Goal: Information Seeking & Learning: Find specific fact

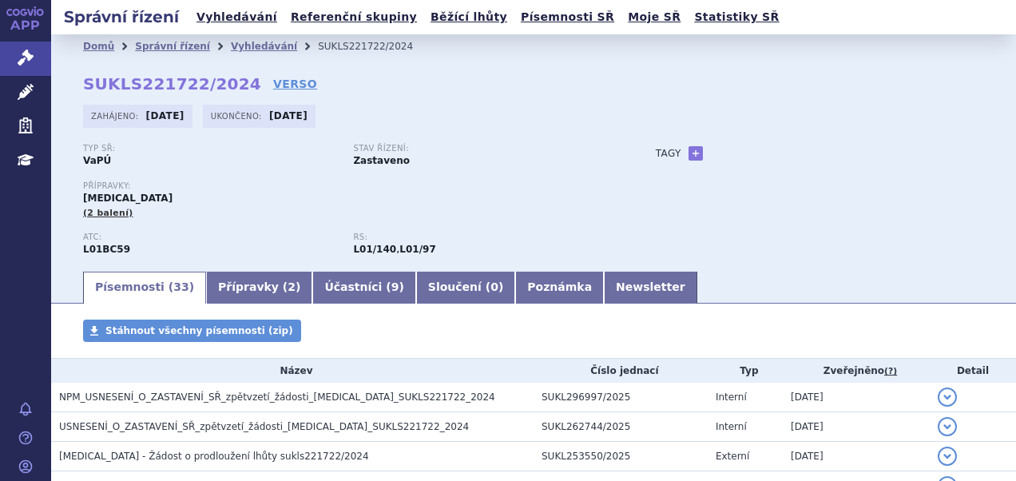
scroll to position [80, 0]
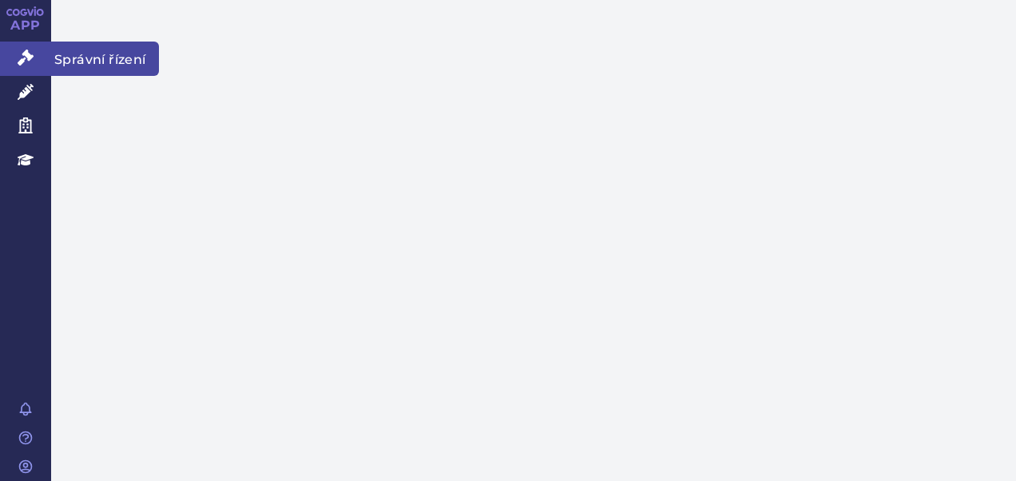
click at [25, 57] on icon at bounding box center [26, 58] width 16 height 16
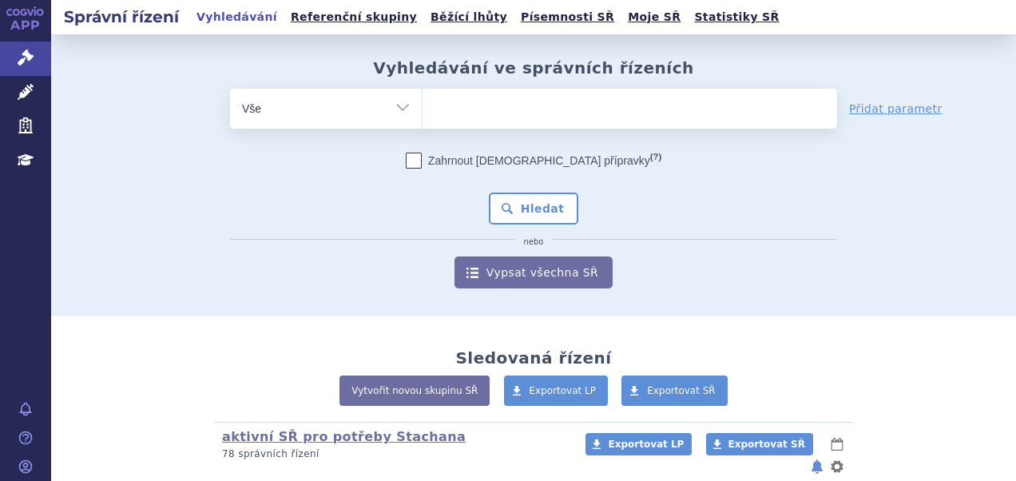
click at [441, 109] on ul at bounding box center [630, 106] width 415 height 34
click at [423, 109] on select at bounding box center [422, 108] width 1 height 40
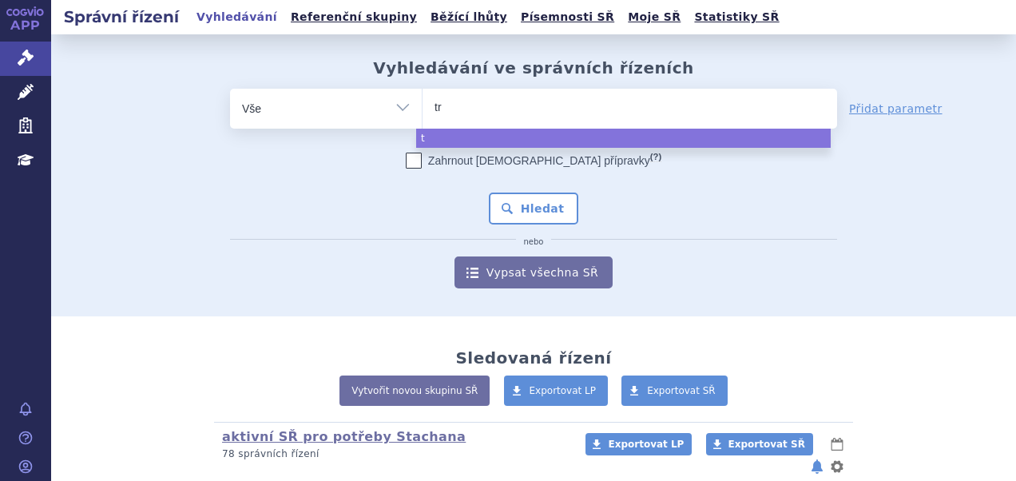
type input "tre"
type input "trem"
type input "tremf"
type input "tremfya"
select select "tremfya"
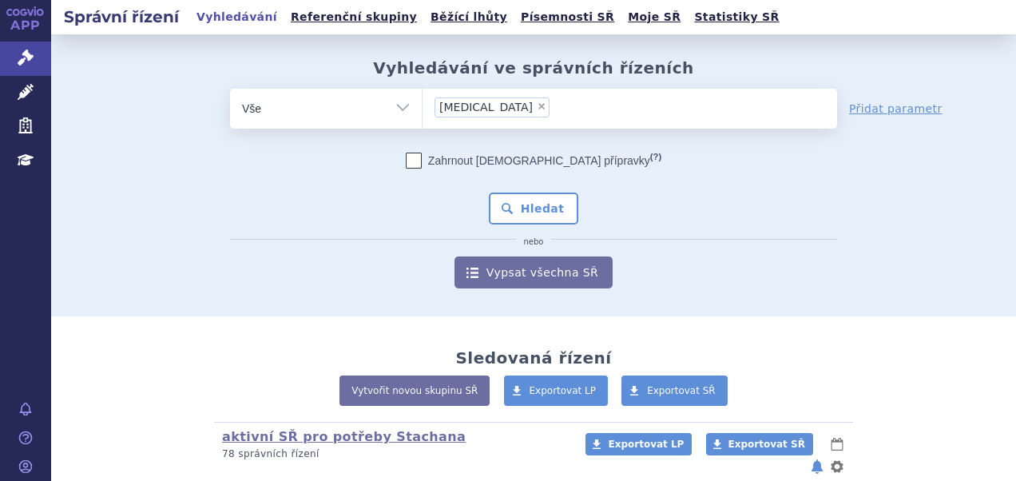
click at [531, 227] on div "Zahrnout bratrské přípravky (?) * Pozor, hledání dle vyhledávacího parametru In…" at bounding box center [533, 221] width 607 height 136
click at [527, 209] on button "Hledat" at bounding box center [534, 209] width 90 height 32
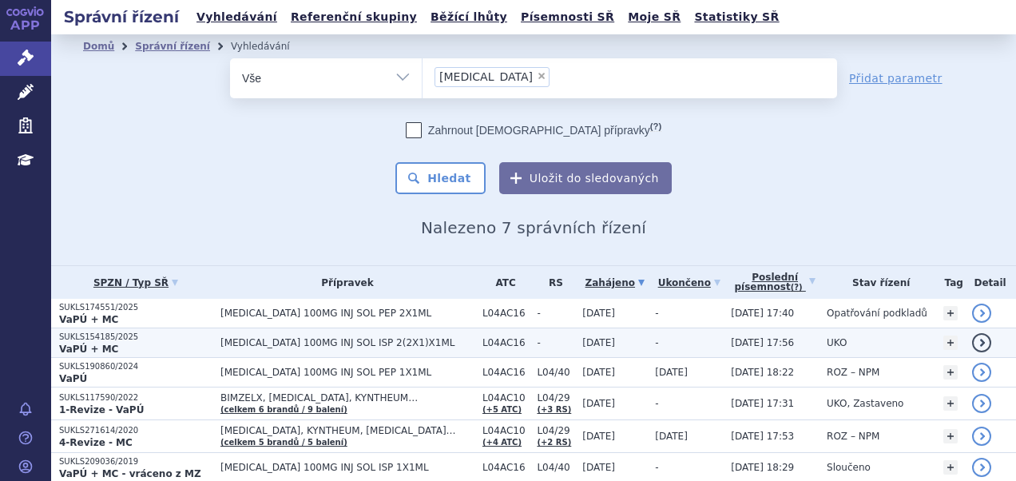
click at [411, 337] on span "[MEDICAL_DATA] 100MG INJ SOL ISP 2(2X1)X1ML" at bounding box center [347, 342] width 254 height 11
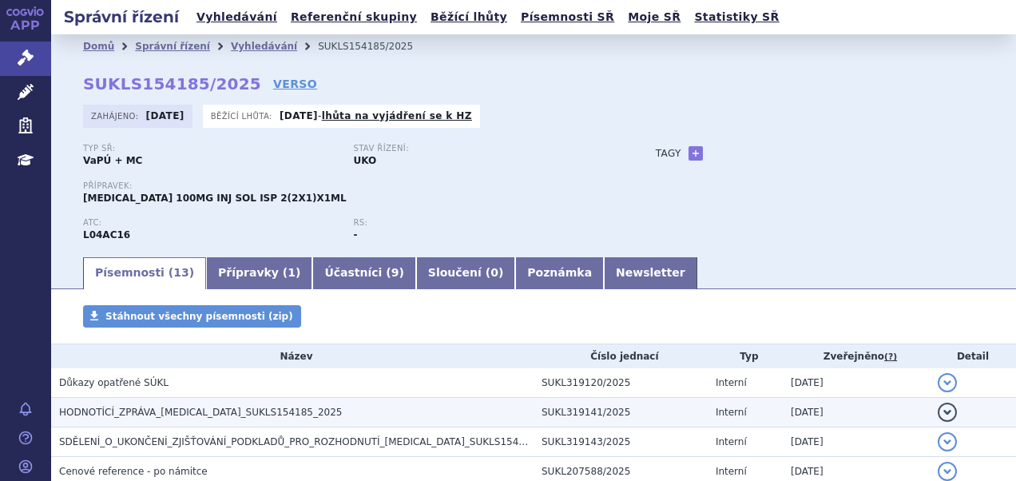
click at [264, 407] on span "HODNOTÍCÍ_ZPRÁVA_[MEDICAL_DATA]_SUKLS154185_2025" at bounding box center [201, 412] width 284 height 11
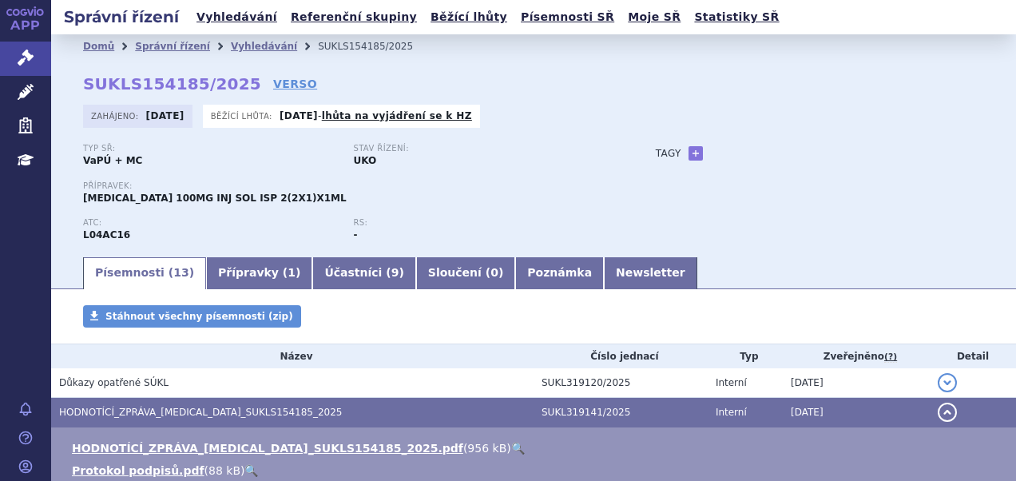
click at [511, 445] on link "🔍" at bounding box center [518, 448] width 14 height 13
